Goal: Task Accomplishment & Management: Manage account settings

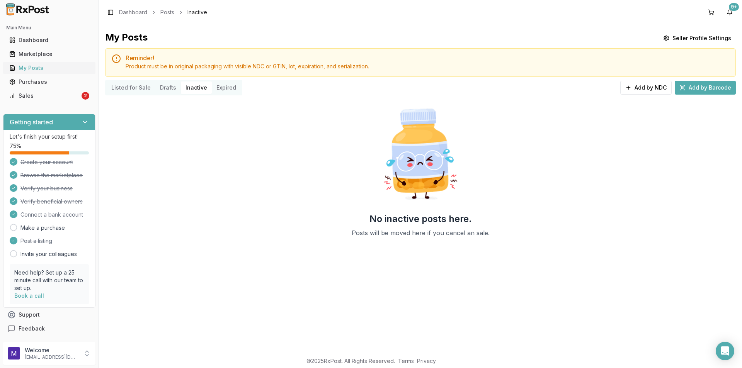
click at [44, 69] on div "My Posts" at bounding box center [49, 68] width 80 height 8
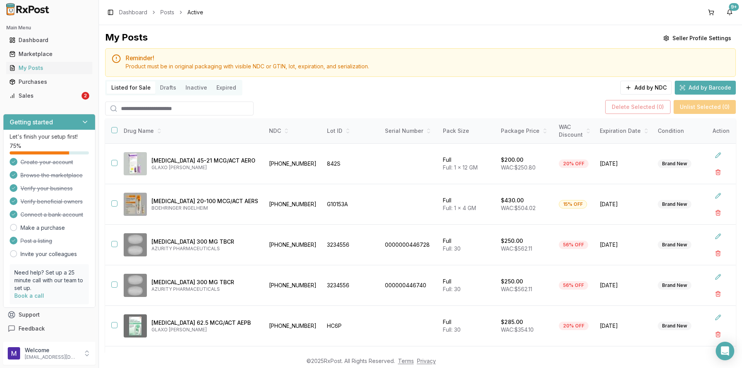
click at [137, 108] on input "search" at bounding box center [179, 109] width 148 height 14
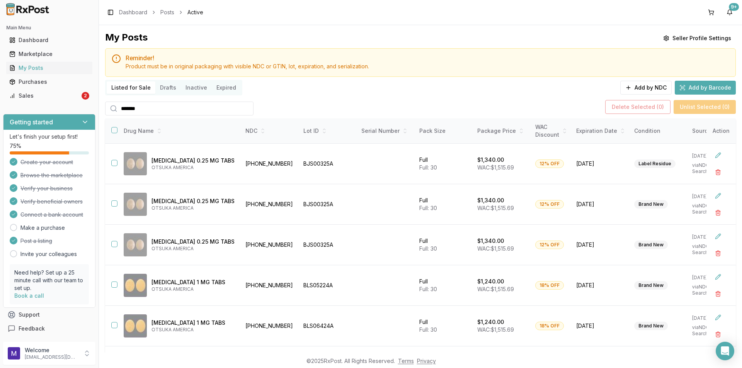
type input "*******"
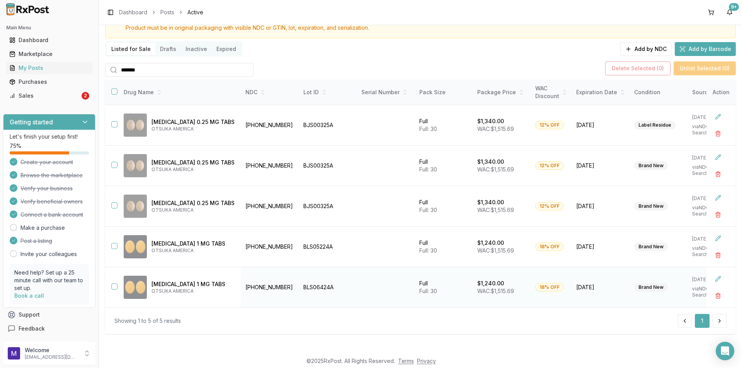
scroll to position [42, 0]
click at [113, 284] on button "button" at bounding box center [114, 287] width 6 height 6
click at [718, 295] on button "button" at bounding box center [718, 296] width 14 height 14
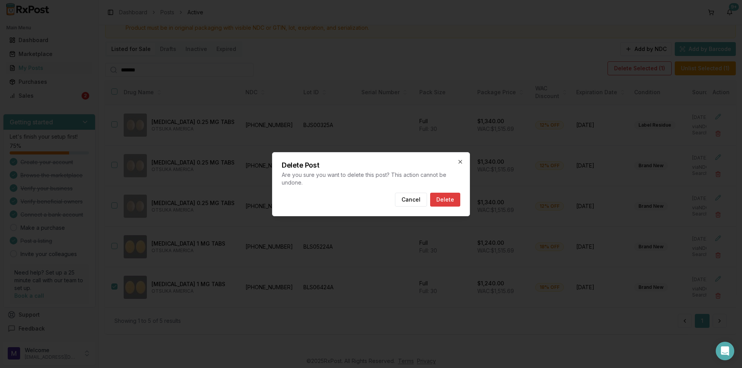
click at [444, 198] on button "Delete" at bounding box center [445, 200] width 30 height 14
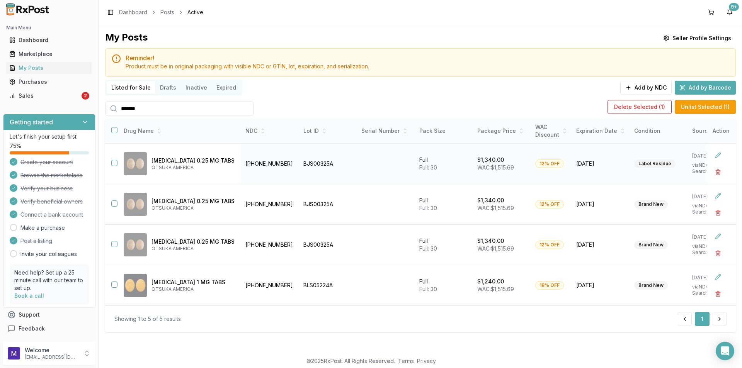
scroll to position [0, 0]
